Goal: Check status: Check status

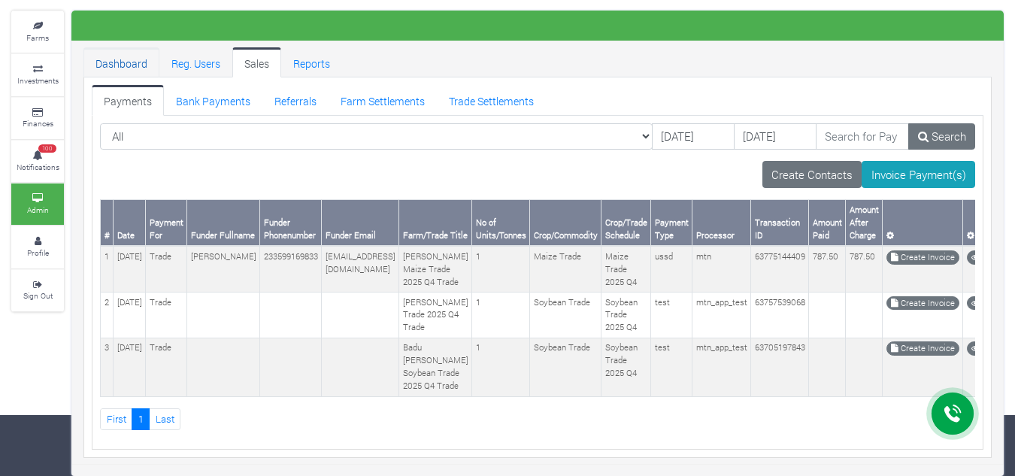
scroll to position [118, 0]
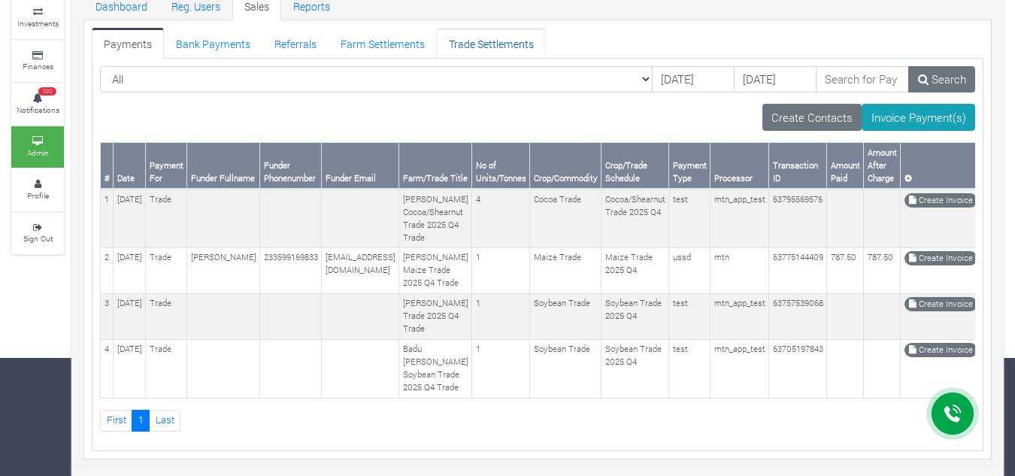
click at [469, 42] on link "Trade Settlements" at bounding box center [491, 43] width 109 height 30
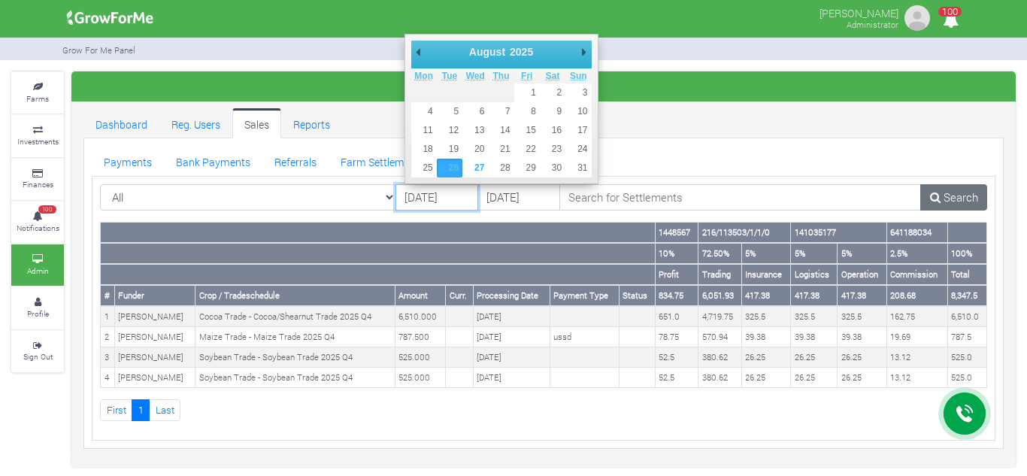
click at [418, 186] on input "[DATE]" at bounding box center [437, 197] width 83 height 27
type input "[DATE]"
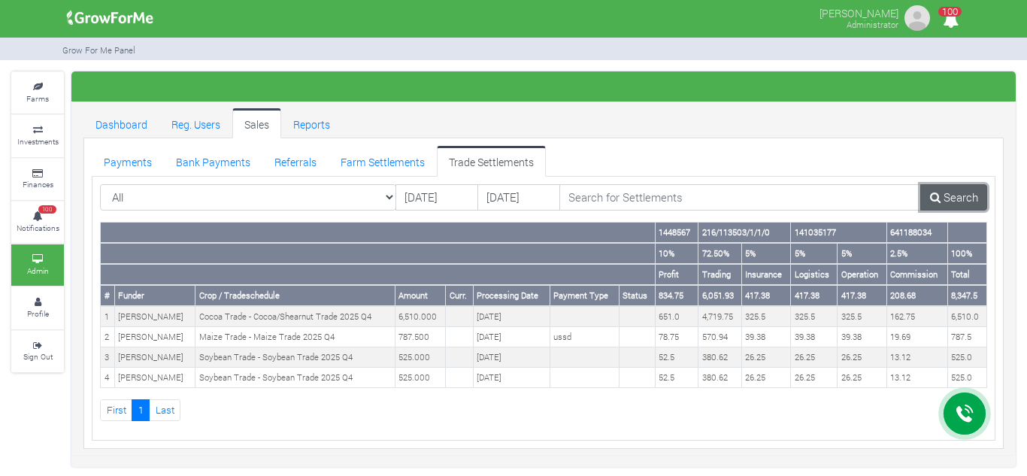
click at [950, 196] on link "Search" at bounding box center [953, 197] width 67 height 27
